Goal: Task Accomplishment & Management: Manage account settings

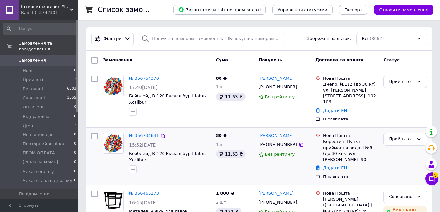
click at [189, 153] on span "Бейблейд В-120 Екскалібур Шабля Xcalibur" at bounding box center [170, 157] width 82 height 12
click at [398, 136] on div "Прийнято" at bounding box center [401, 139] width 25 height 7
click at [299, 142] on icon at bounding box center [301, 144] width 5 height 5
click at [397, 136] on div "Прийнято" at bounding box center [401, 139] width 25 height 7
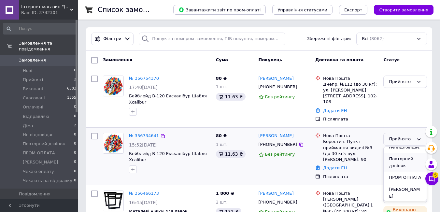
scroll to position [91, 0]
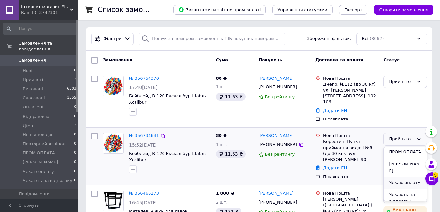
click at [403, 177] on li "Чекаю оплату" at bounding box center [405, 183] width 43 height 12
click at [299, 88] on icon at bounding box center [301, 86] width 5 height 5
click at [411, 91] on div "Прийнято" at bounding box center [405, 99] width 49 height 52
click at [414, 88] on div "Прийнято" at bounding box center [405, 82] width 44 height 13
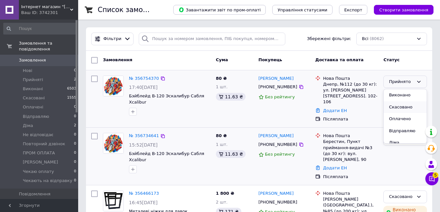
click at [400, 107] on li "Скасовано" at bounding box center [405, 107] width 43 height 12
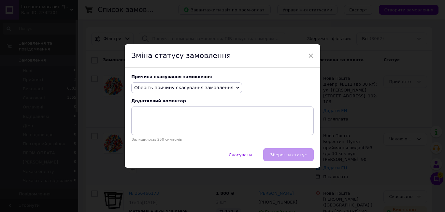
click at [191, 91] on span "Оберіть причину скасування замовлення" at bounding box center [186, 87] width 111 height 11
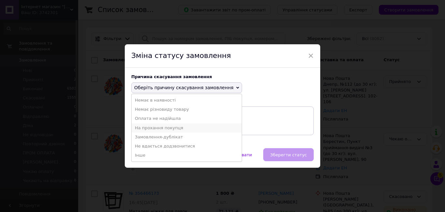
click at [163, 124] on li "На прохання покупця" at bounding box center [187, 127] width 110 height 9
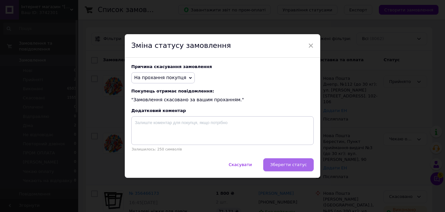
click at [275, 165] on span "Зберегти статус" at bounding box center [288, 164] width 37 height 5
